Goal: Complete application form: Complete application form

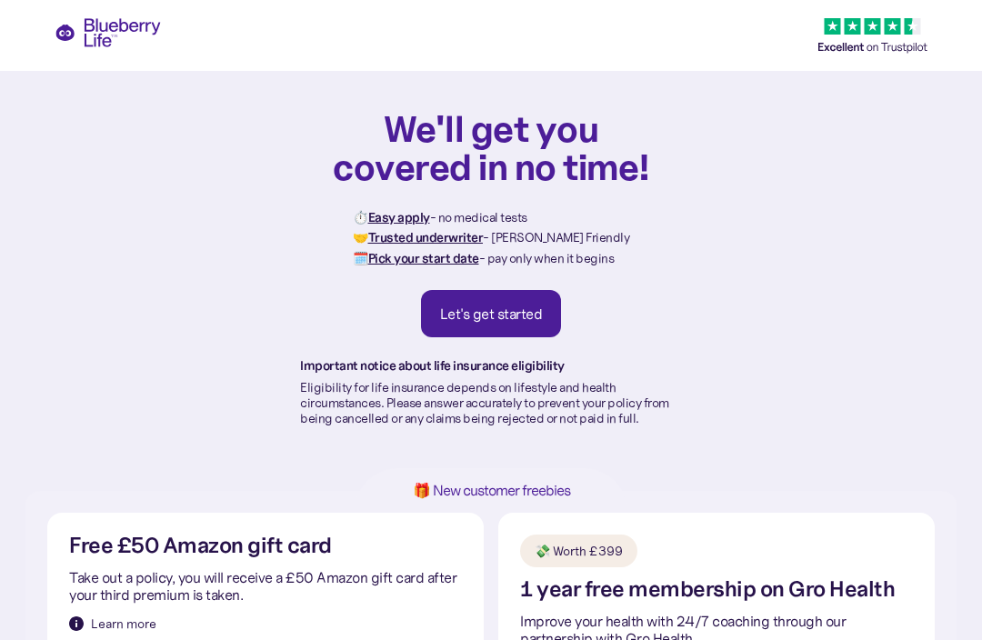
click at [508, 308] on div "Let's get started" at bounding box center [491, 314] width 103 height 18
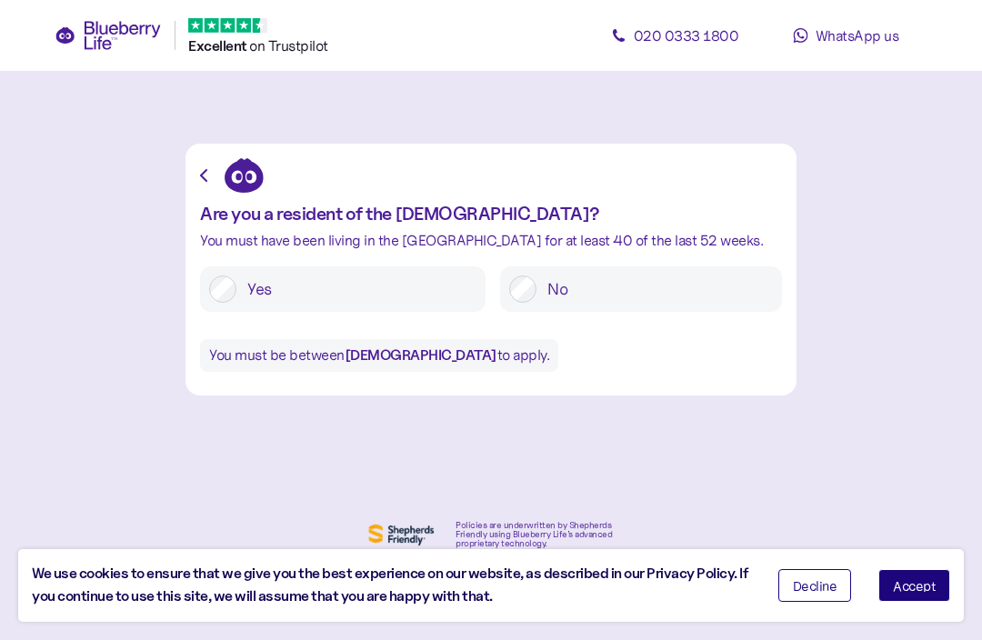
click at [243, 286] on label "Yes" at bounding box center [356, 289] width 240 height 27
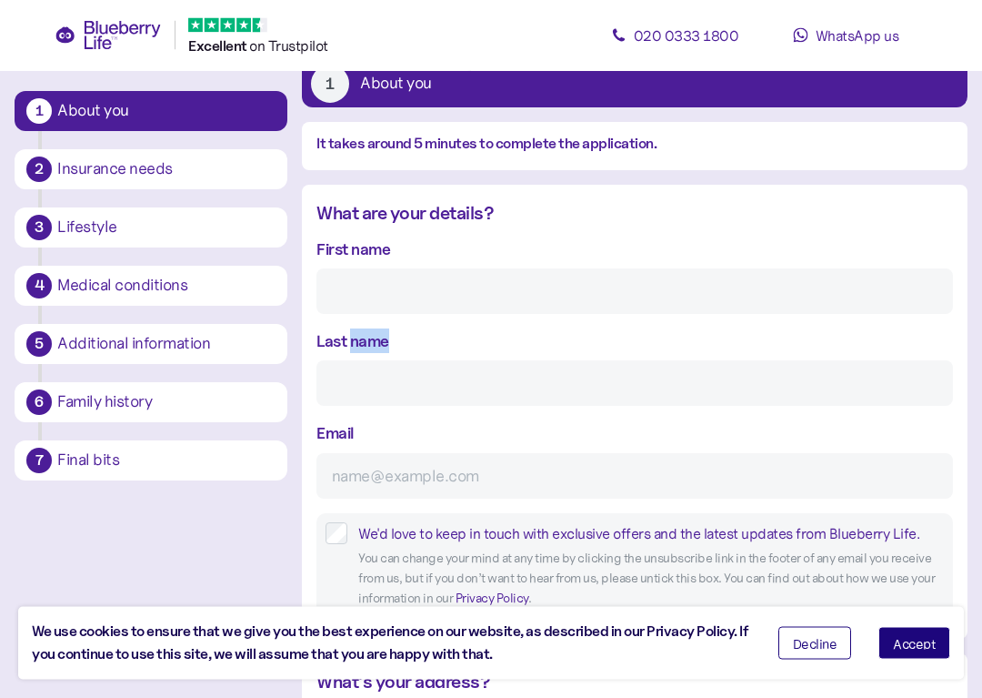
scroll to position [117, 0]
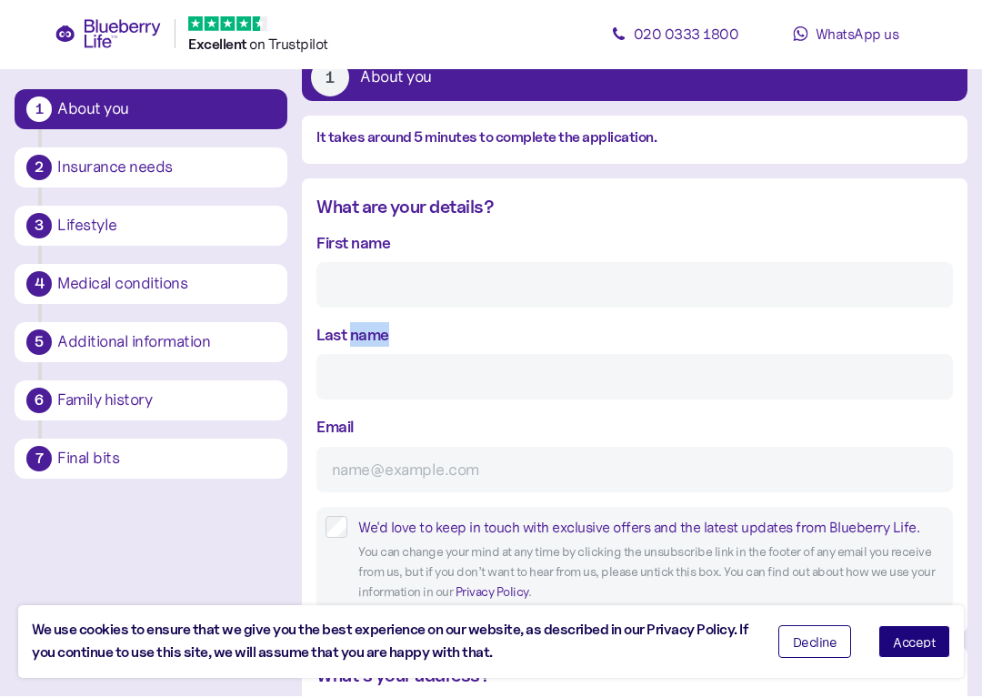
click at [406, 285] on input "First name" at bounding box center [635, 286] width 637 height 45
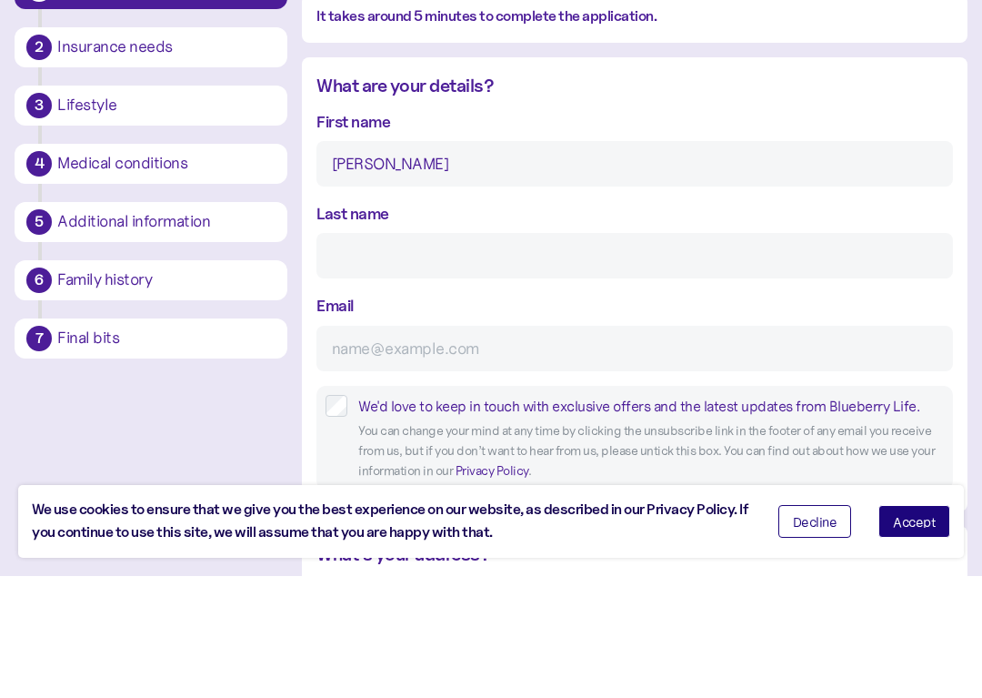
type input "Robert"
click at [377, 355] on input "Last name" at bounding box center [635, 377] width 637 height 45
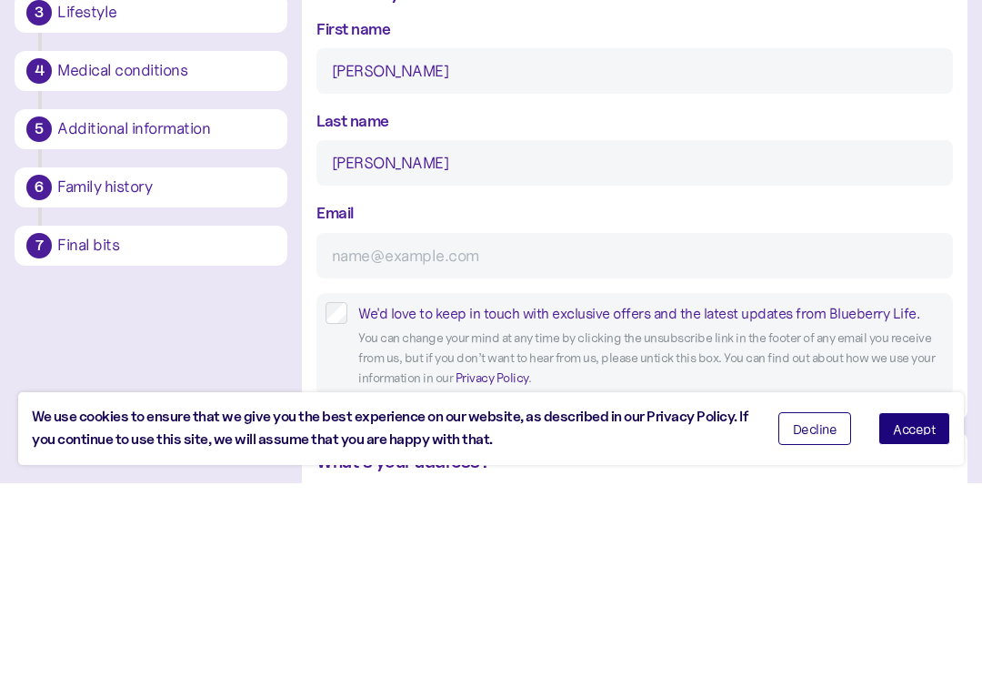
type input "Parry"
click at [376, 448] on input "Email" at bounding box center [635, 470] width 637 height 45
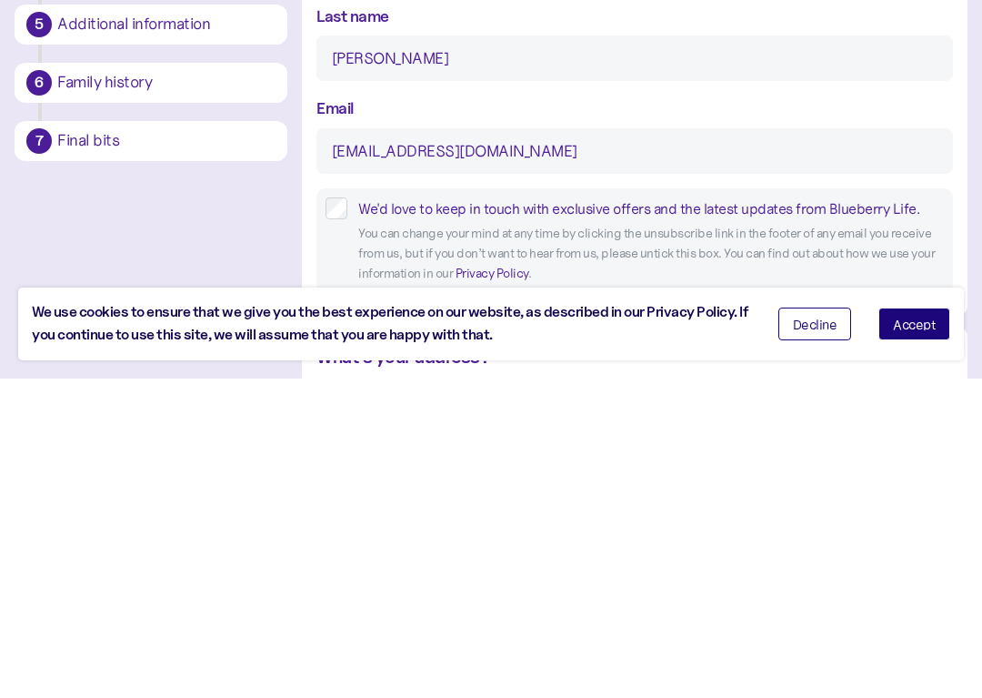
type input "bobparry44@icloud.com"
click at [348, 517] on label "We'd love to keep in touch with exclusive offers and the latest updates from Bl…" at bounding box center [645, 528] width 597 height 23
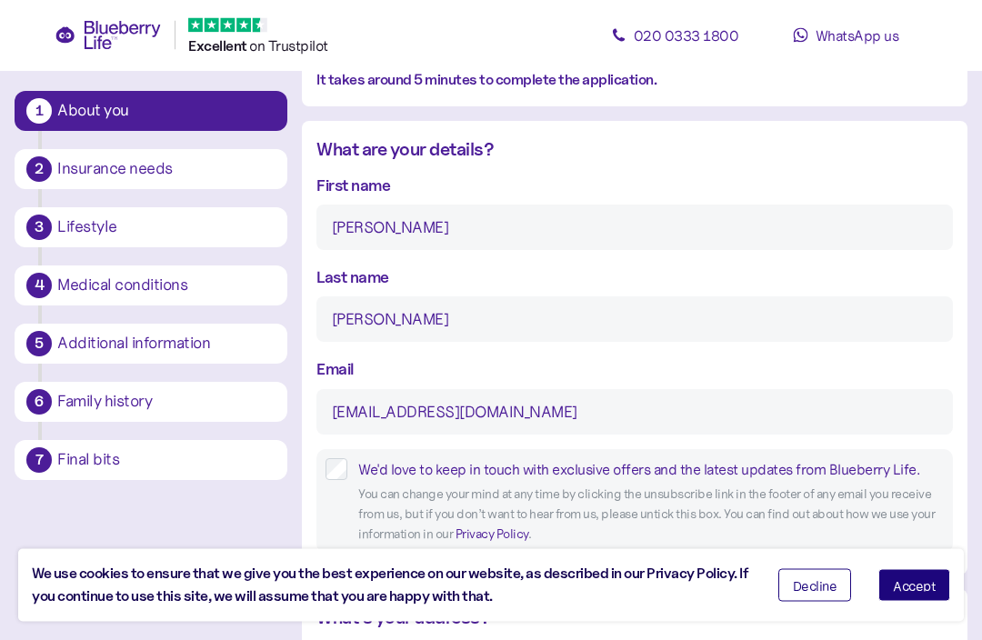
scroll to position [109, 0]
